Goal: Navigation & Orientation: Find specific page/section

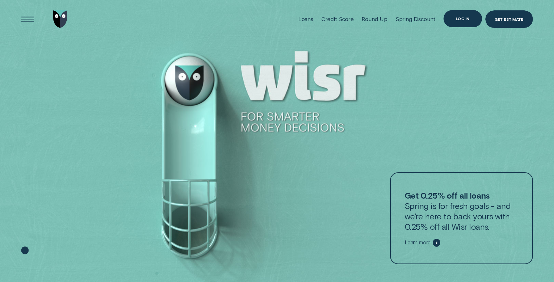
click at [458, 21] on div "Log in" at bounding box center [463, 18] width 39 height 17
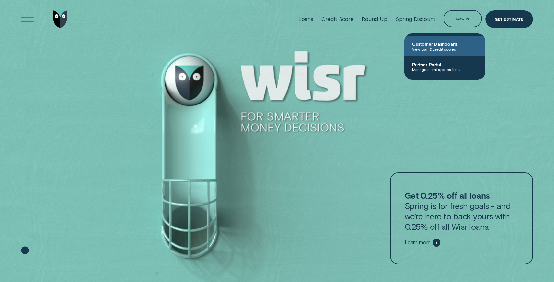
click at [442, 39] on link "Customer Dashboard View loan & credit scores" at bounding box center [444, 46] width 81 height 20
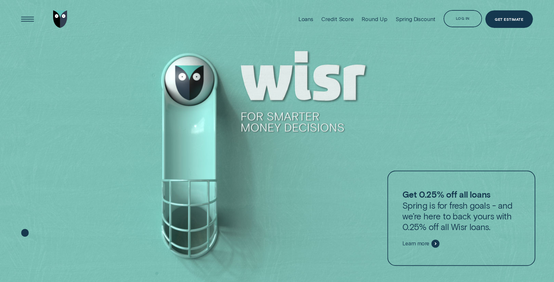
click at [465, 24] on div "Log in" at bounding box center [463, 18] width 39 height 17
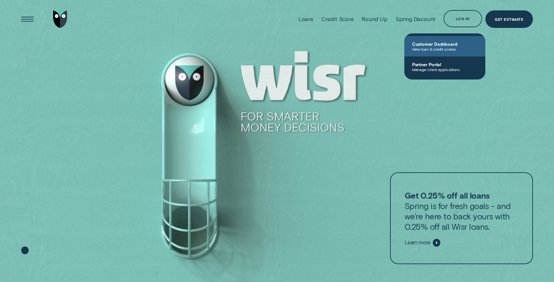
click at [445, 41] on span "Customer Dashboard" at bounding box center [444, 44] width 65 height 6
